Goal: Task Accomplishment & Management: Use online tool/utility

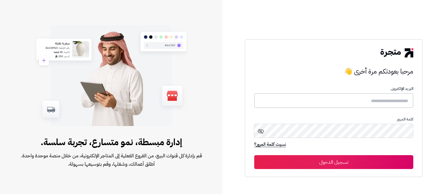
type input "**********"
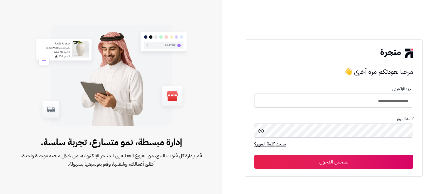
click at [322, 165] on button "تسجيل الدخول" at bounding box center [333, 162] width 159 height 14
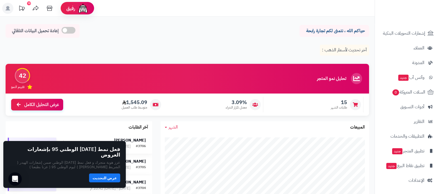
scroll to position [69, 0]
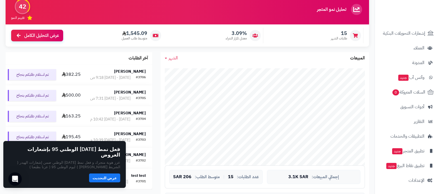
click at [120, 151] on button "button" at bounding box center [118, 149] width 4 height 4
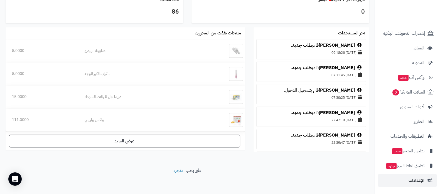
scroll to position [334, 0]
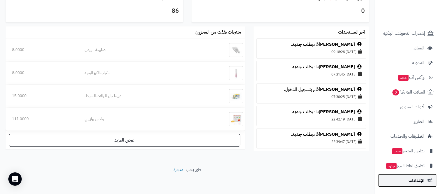
click at [406, 175] on link "الإعدادات" at bounding box center [407, 180] width 58 height 13
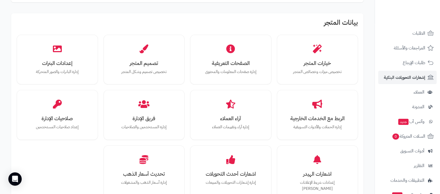
scroll to position [104, 0]
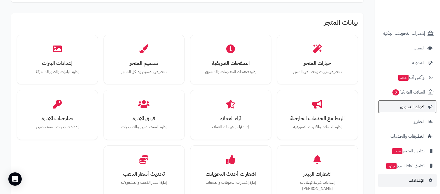
click at [411, 109] on span "أدوات التسويق" at bounding box center [412, 107] width 24 height 8
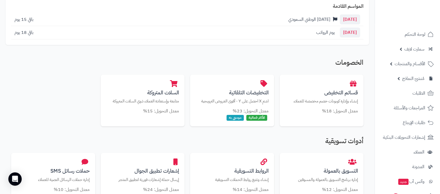
scroll to position [104, 0]
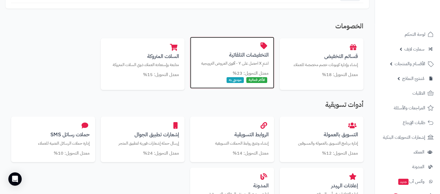
click at [252, 52] on h3 "التخفيضات التلقائية" at bounding box center [231, 55] width 73 height 6
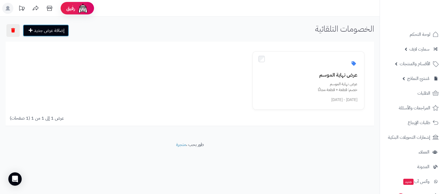
click at [39, 29] on link "إضافة عرض جديد" at bounding box center [46, 30] width 46 height 12
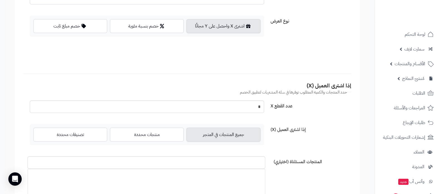
scroll to position [139, 0]
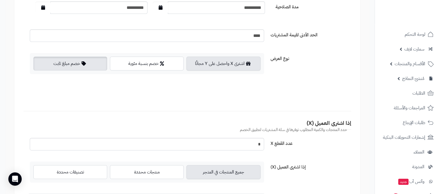
click at [68, 68] on label "خصم مبلغ ثابت" at bounding box center [70, 64] width 74 height 14
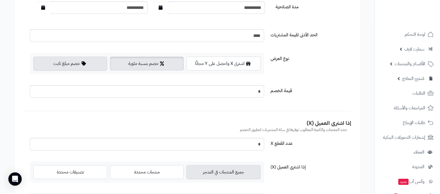
click at [133, 65] on label "خصم بنسبة مئوية" at bounding box center [147, 64] width 74 height 14
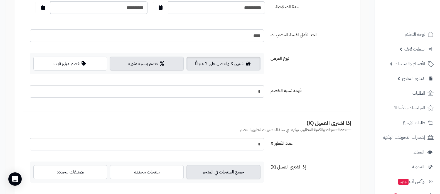
click at [232, 62] on label "اشترى X واحصل على Y مجانًا" at bounding box center [223, 64] width 74 height 14
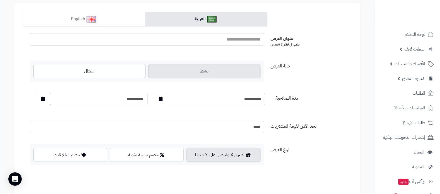
scroll to position [0, 0]
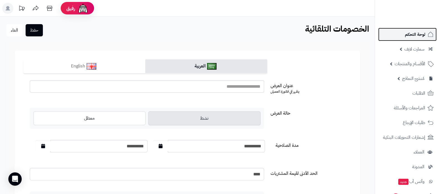
click at [415, 38] on span "لوحة التحكم" at bounding box center [415, 35] width 20 height 8
